Goal: Task Accomplishment & Management: Use online tool/utility

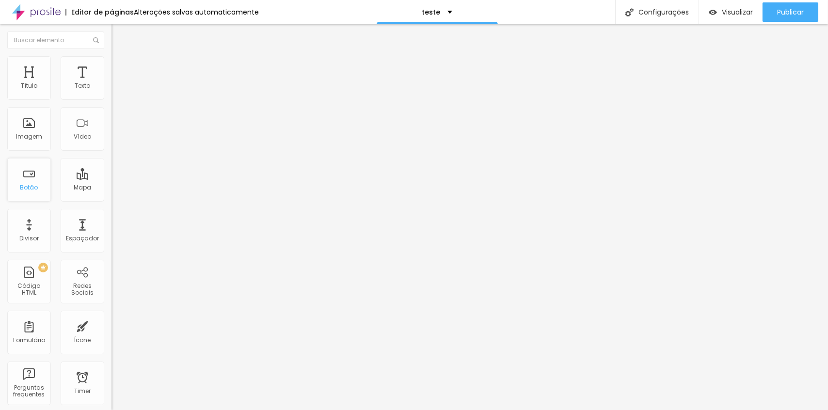
click at [37, 189] on div "Botão" at bounding box center [29, 187] width 18 height 7
drag, startPoint x: 3, startPoint y: 66, endPoint x: 109, endPoint y: 67, distance: 105.7
click at [111, 67] on ul "Conteúdo Estilo Avançado" at bounding box center [166, 61] width 111 height 29
copy ul "Conteúdo Estilo Avançado"
click at [120, 67] on span "Estilo" at bounding box center [127, 63] width 15 height 8
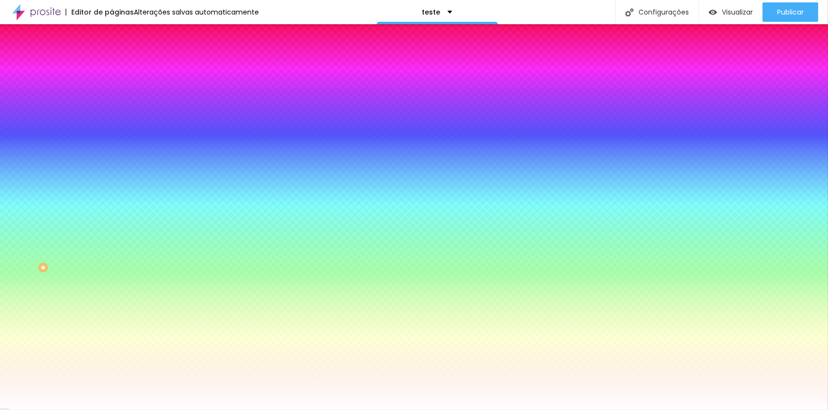
click at [111, 300] on div "Editar Botão Conteúdo Estilo Avançado Cor de fundo Voltar ao padrão #FFFFFF Tip…" at bounding box center [166, 217] width 111 height 386
click at [111, 66] on img at bounding box center [115, 70] width 9 height 9
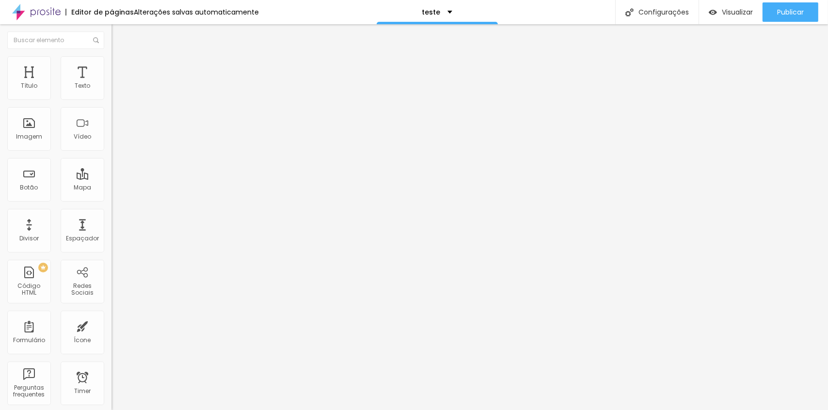
click at [120, 67] on span "Estilo" at bounding box center [127, 63] width 15 height 8
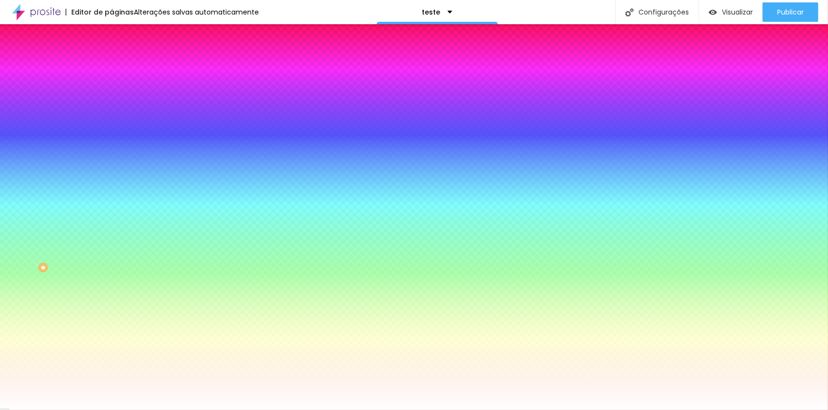
click at [120, 57] on span "Conteúdo" at bounding box center [135, 53] width 30 height 8
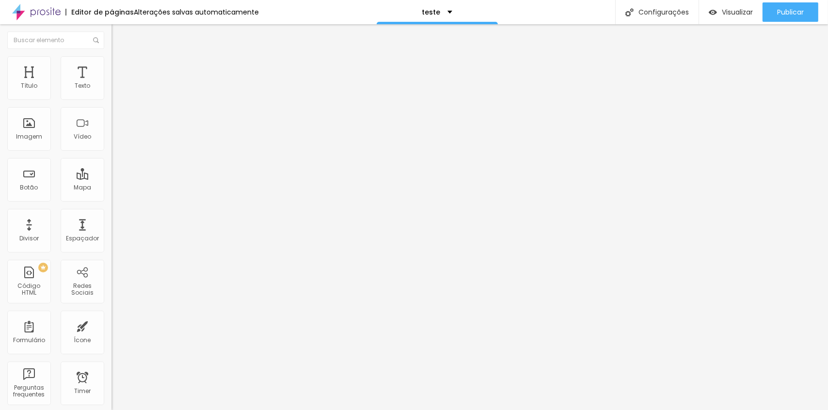
click at [119, 39] on img "button" at bounding box center [123, 36] width 8 height 8
